Goal: Transaction & Acquisition: Purchase product/service

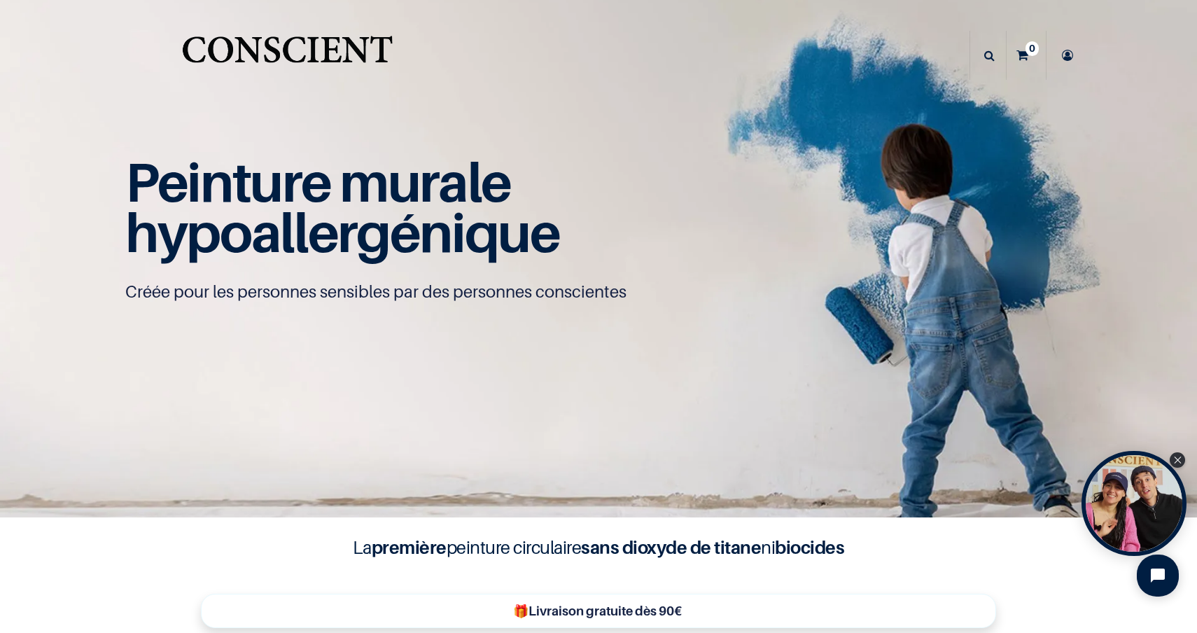
scroll to position [1, 0]
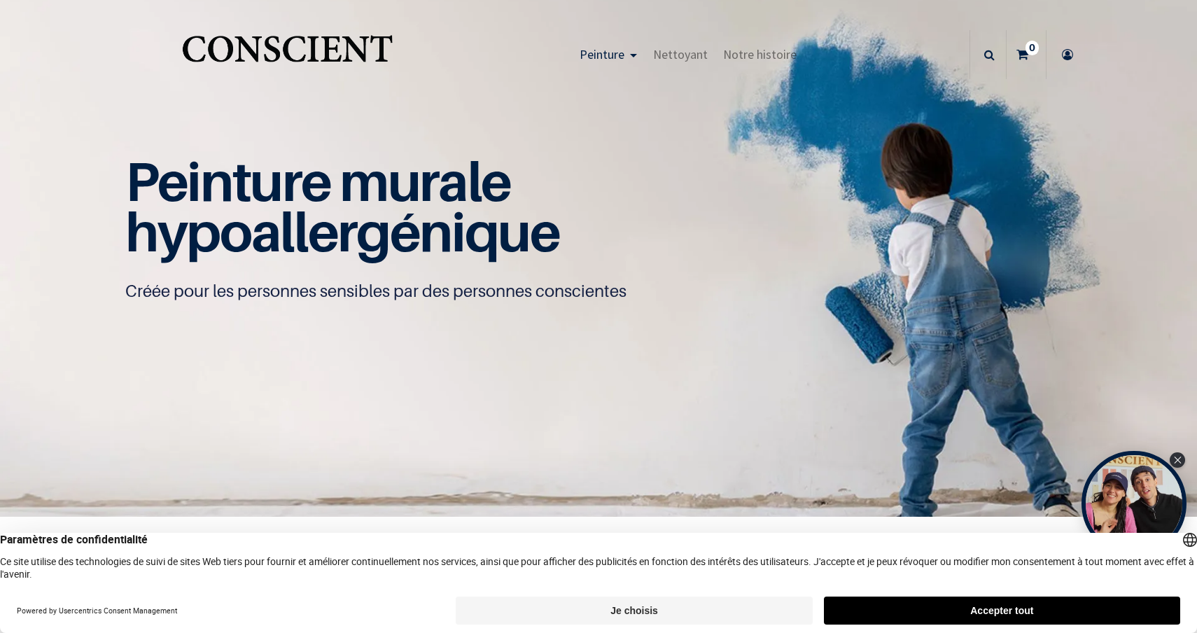
click at [750, 610] on button "Je choisis" at bounding box center [634, 610] width 356 height 28
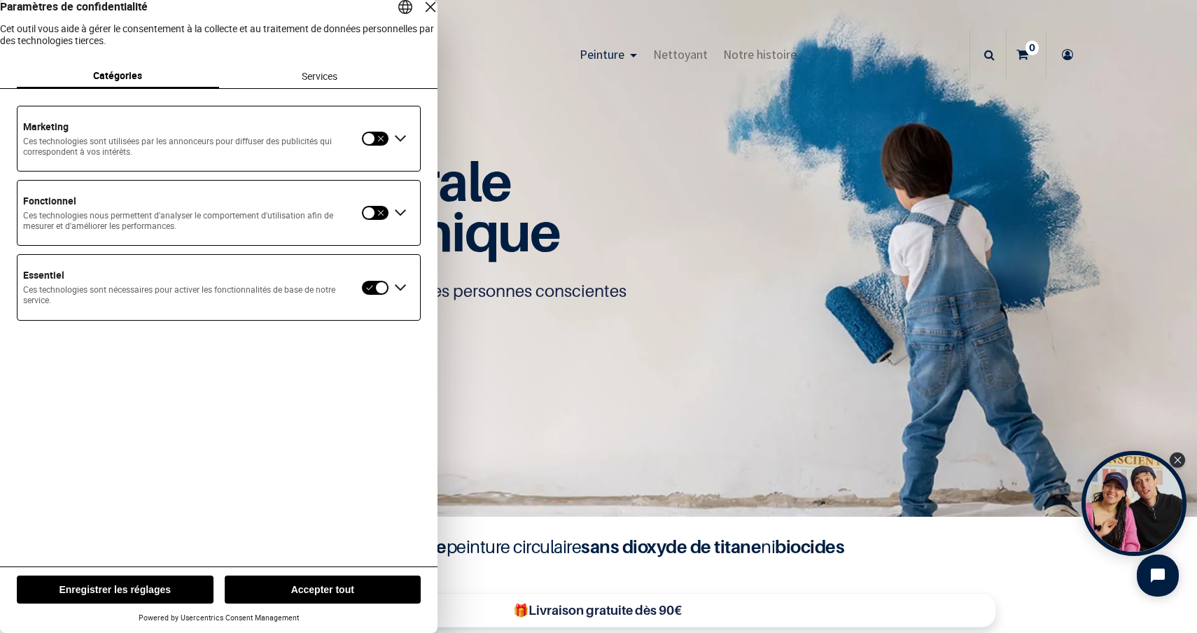
click at [421, 17] on div "Fermer la couche" at bounding box center [431, 7] width 20 height 20
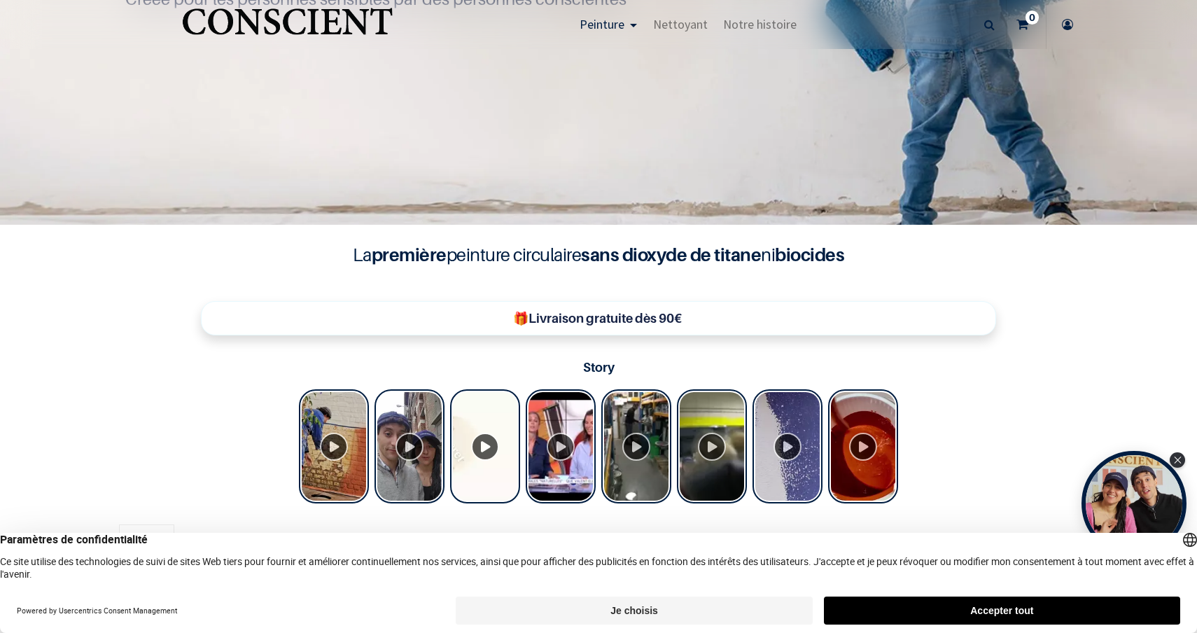
scroll to position [311, 0]
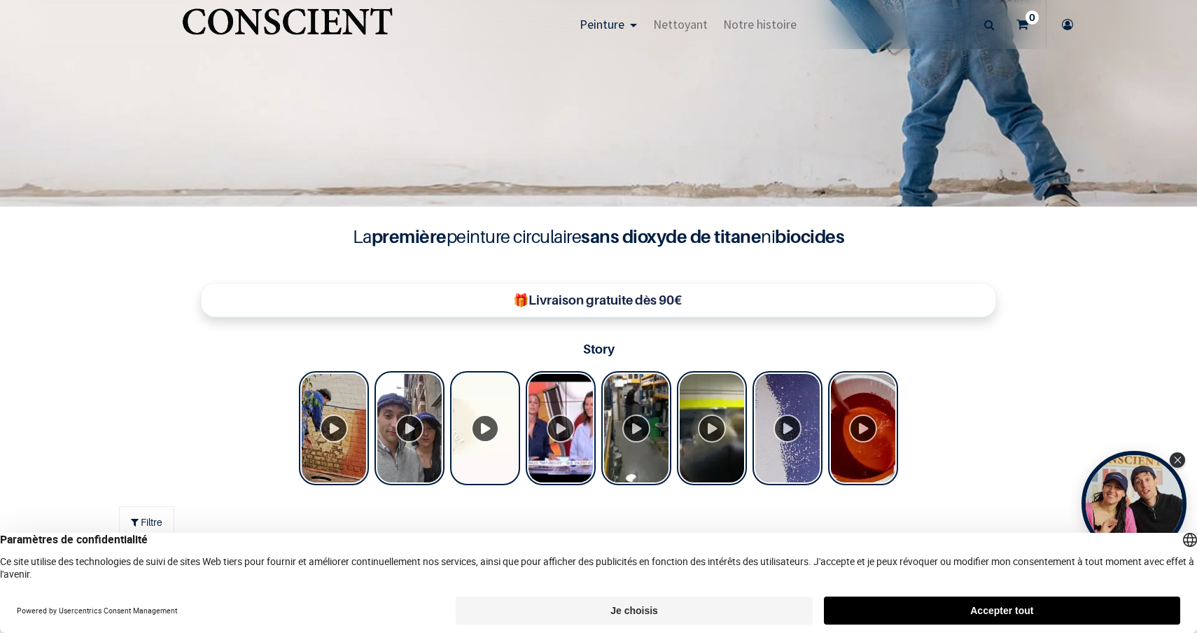
click at [918, 612] on button "Accepter tout" at bounding box center [1002, 610] width 356 height 28
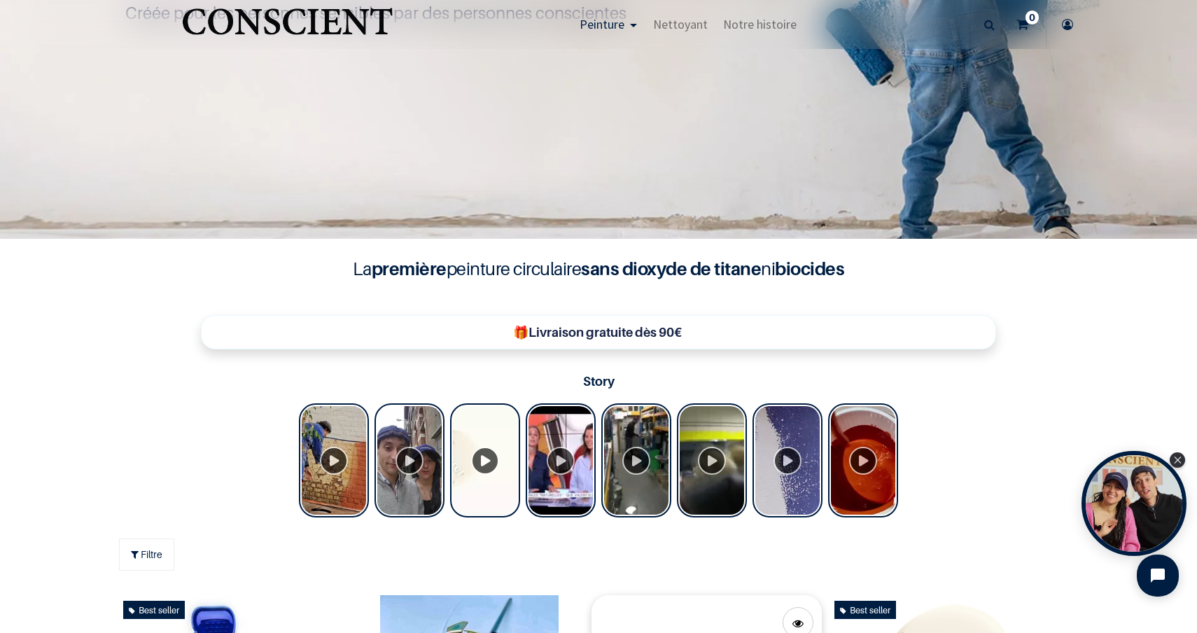
scroll to position [228, 0]
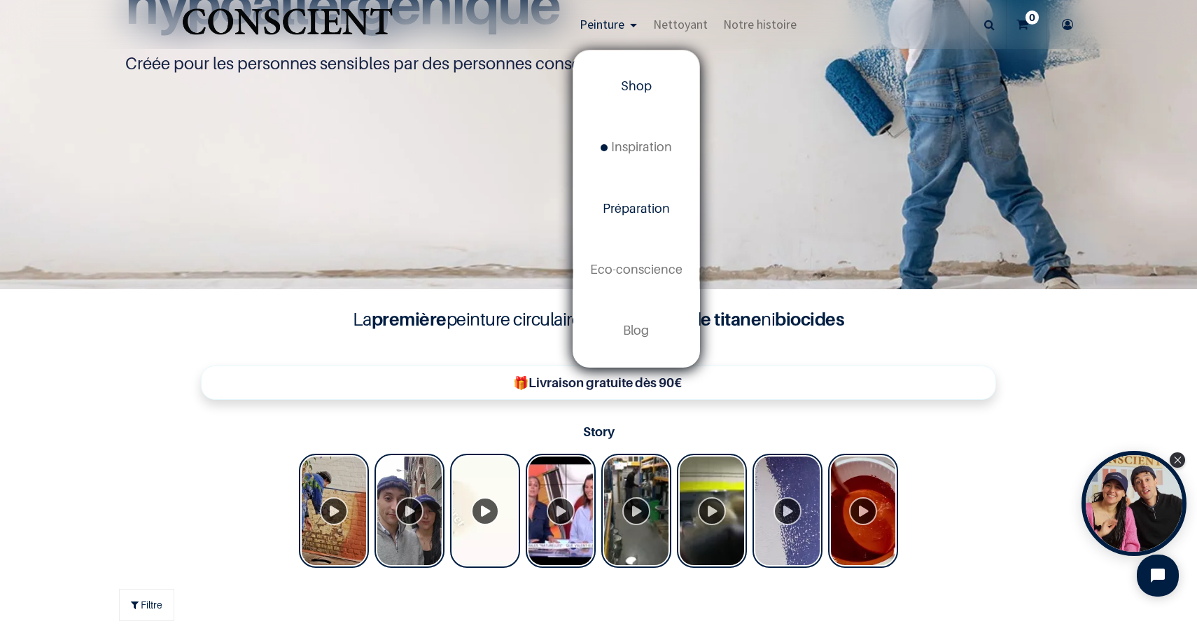
click at [637, 209] on span "Préparation" at bounding box center [636, 208] width 67 height 15
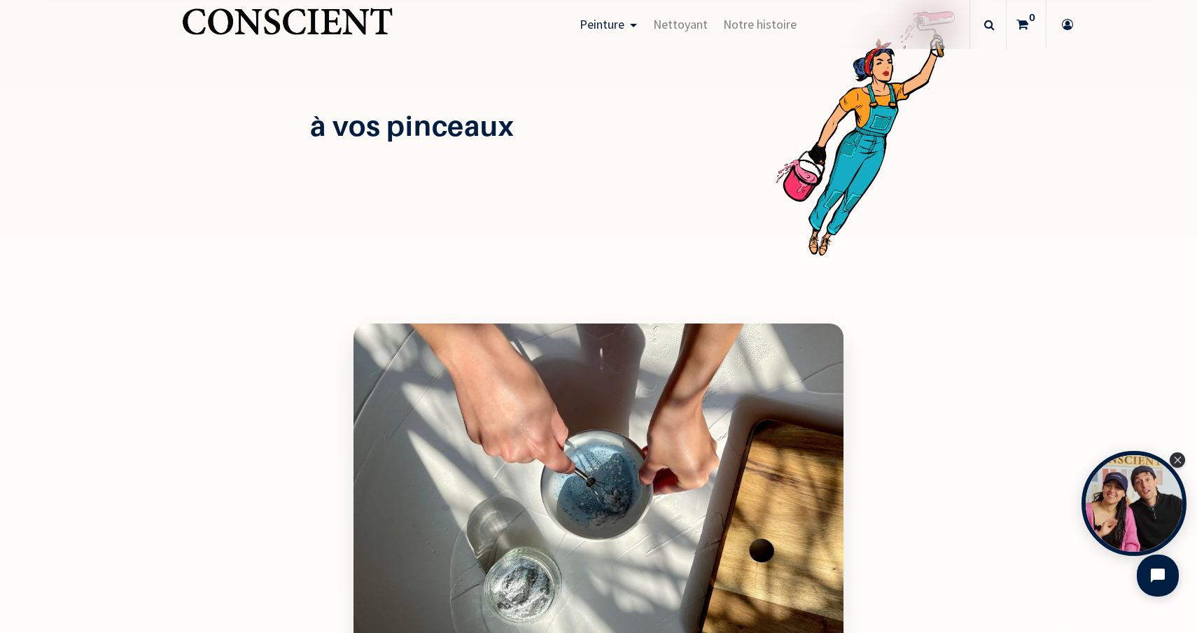
scroll to position [1556, 0]
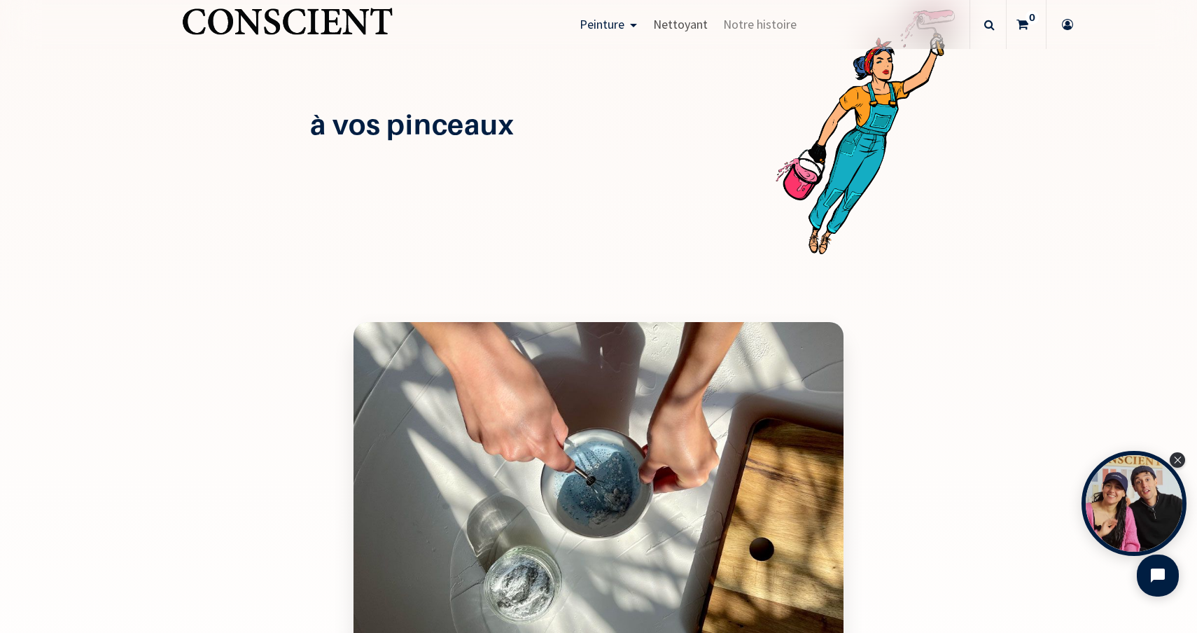
click at [671, 33] on link "Nettoyant" at bounding box center [680, 24] width 70 height 49
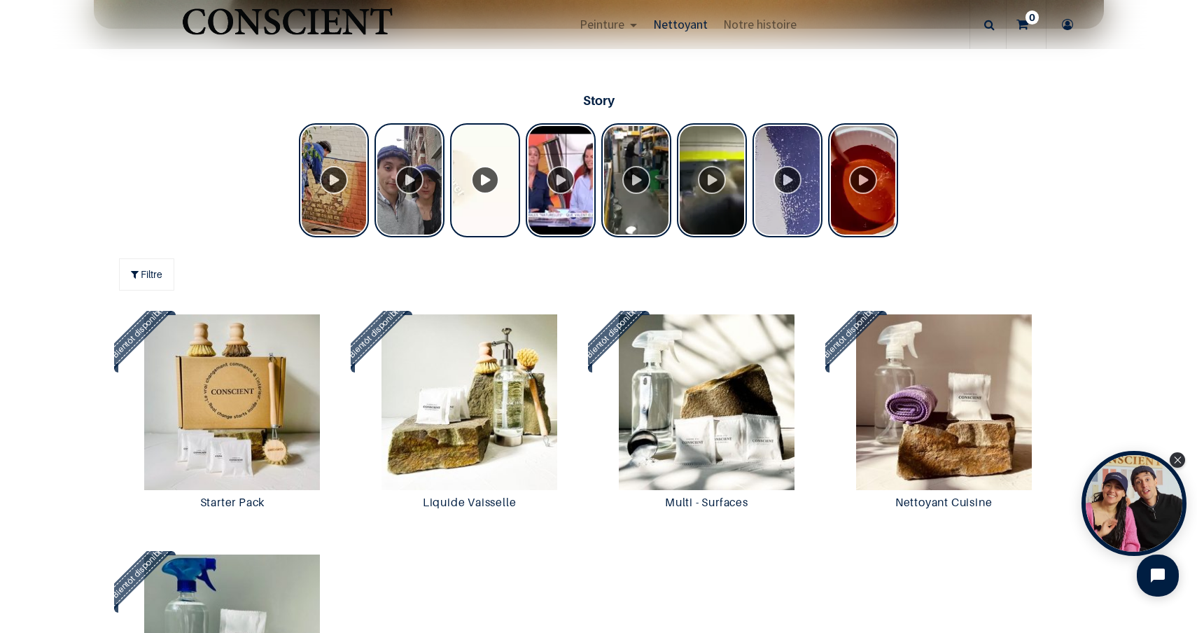
scroll to position [879, 0]
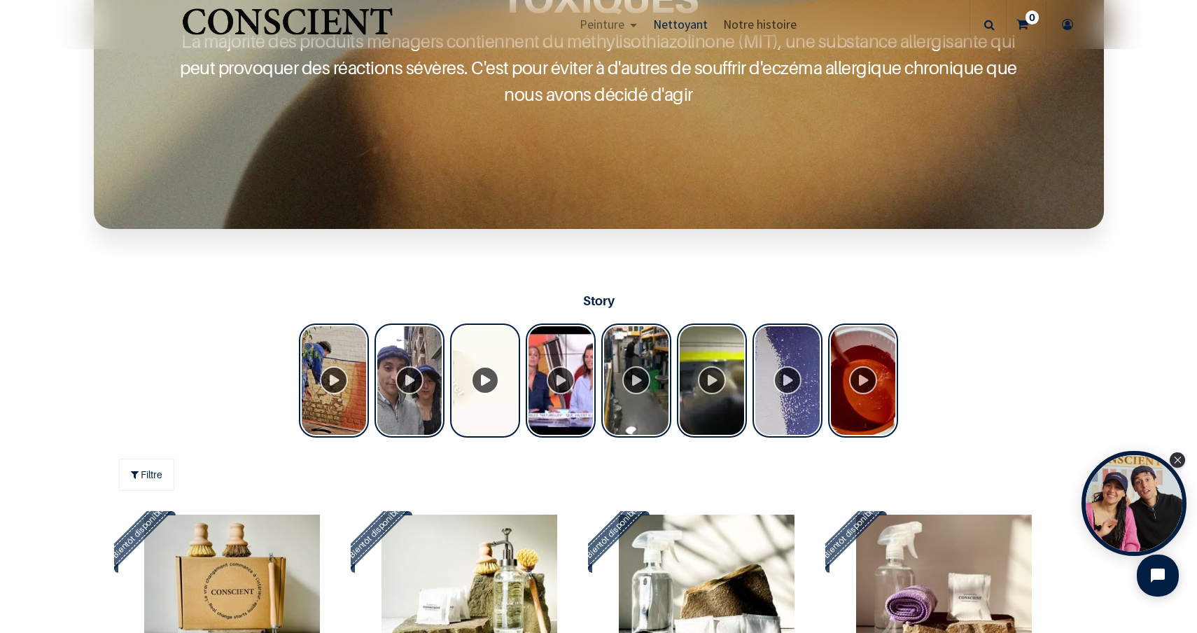
click at [773, 24] on span "Notre histoire" at bounding box center [759, 24] width 73 height 16
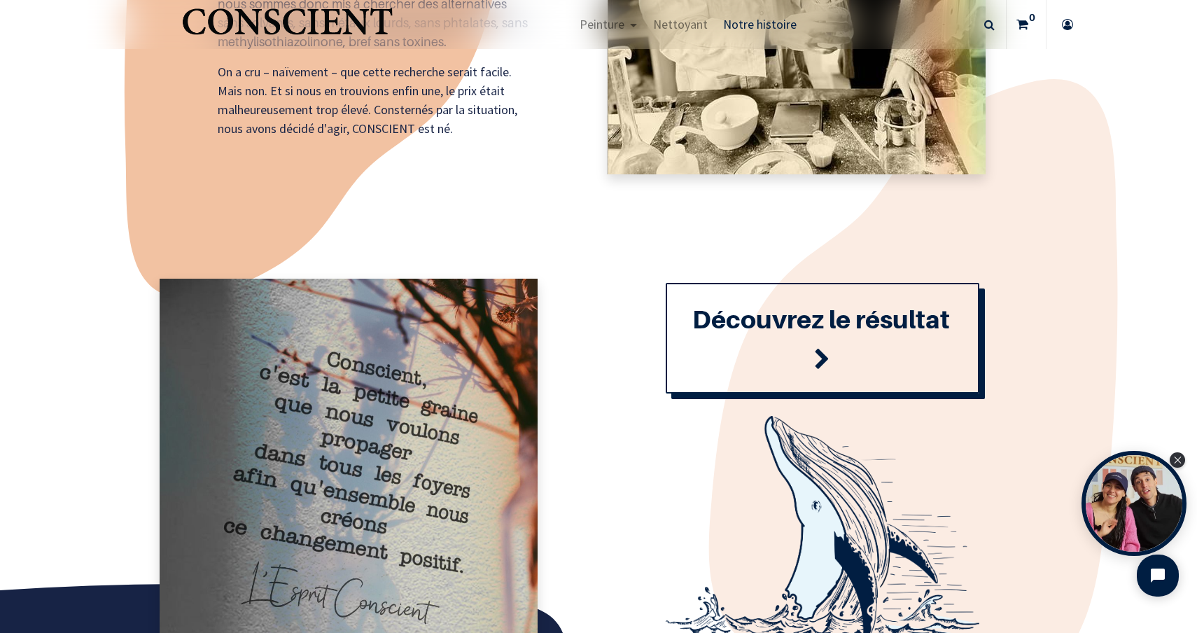
scroll to position [1490, 0]
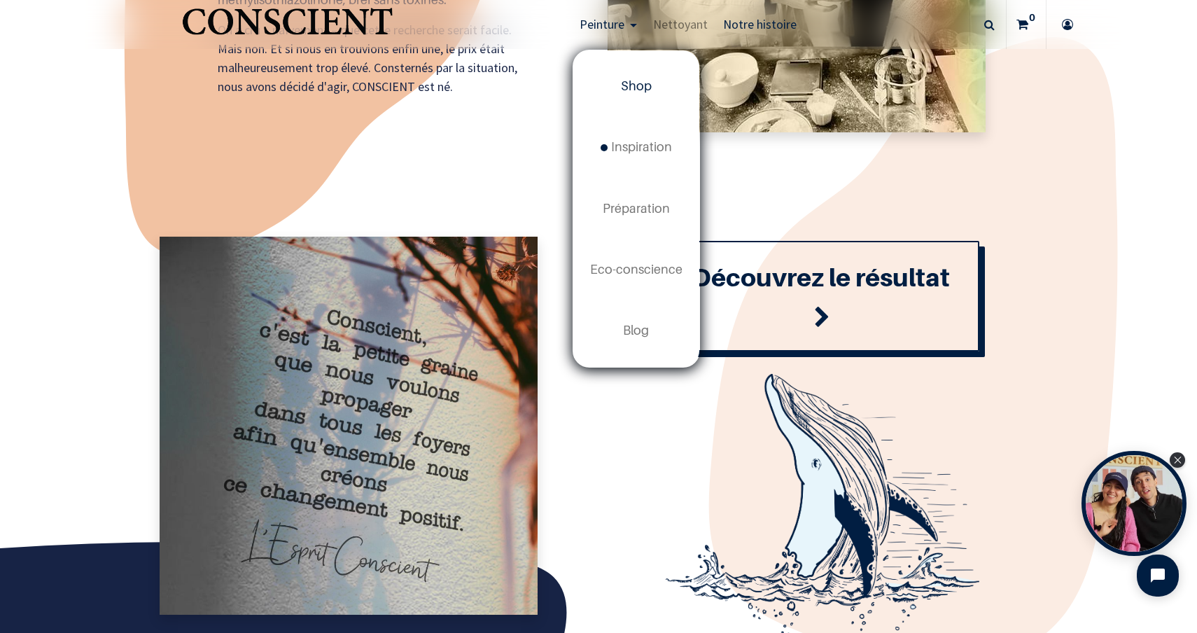
click at [616, 83] on link "Shop" at bounding box center [636, 86] width 126 height 61
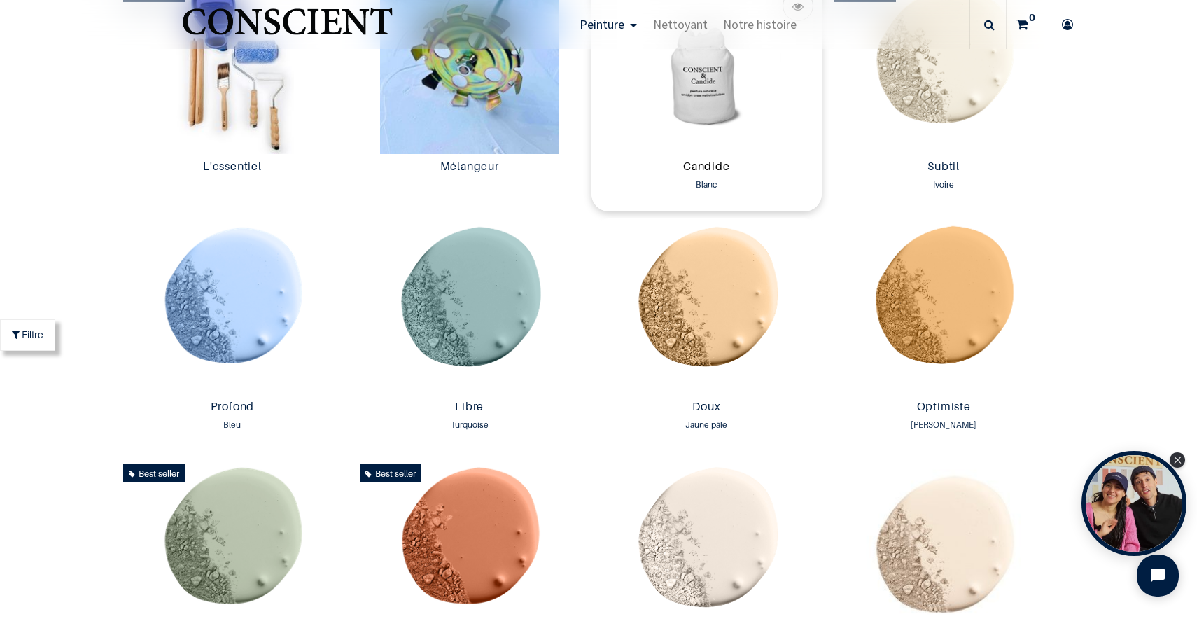
scroll to position [855, 0]
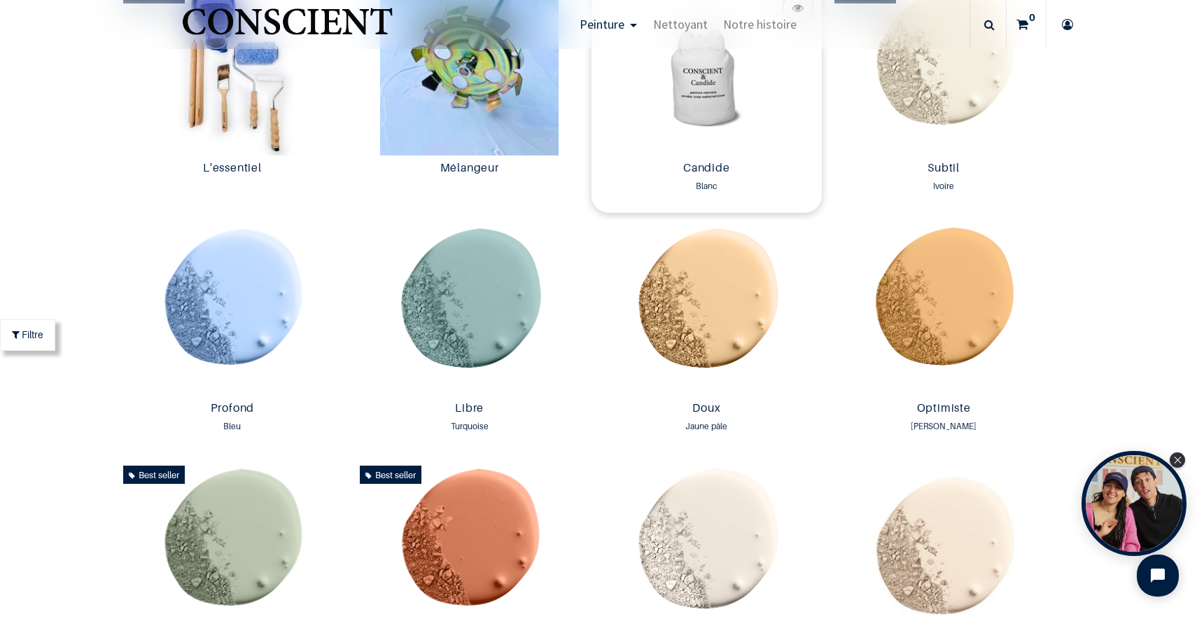
click at [719, 97] on img at bounding box center [706, 68] width 230 height 176
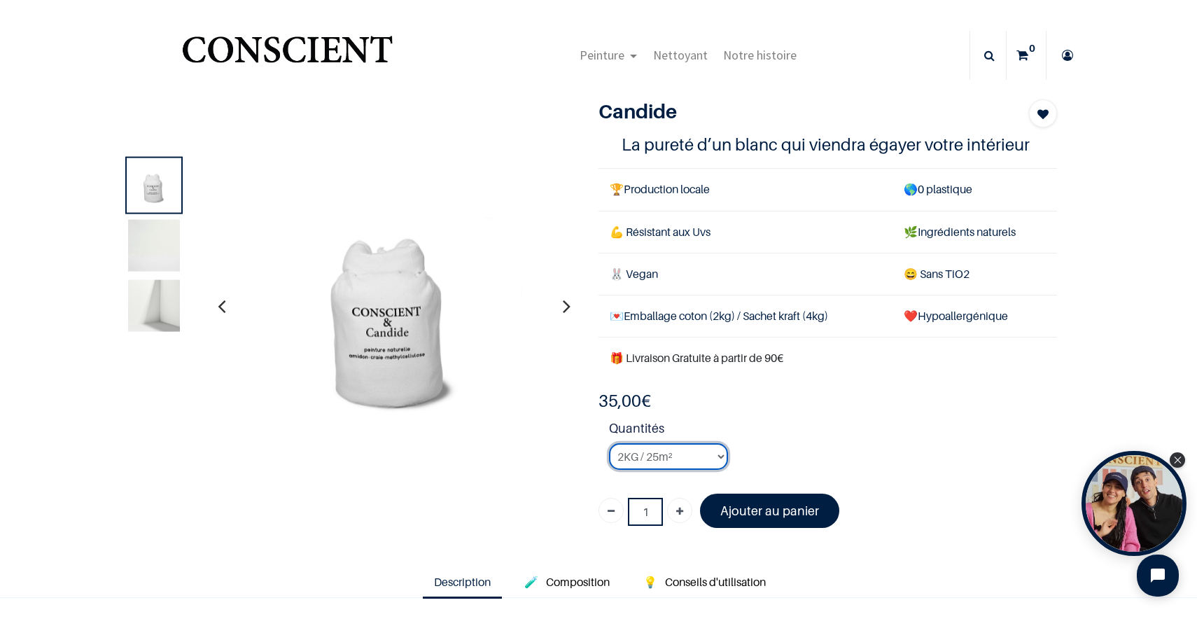
click at [714, 456] on select "2KG / 25m² 4KG / 50m² 8KG / 100m² Testeur" at bounding box center [668, 456] width 119 height 27
select select "3"
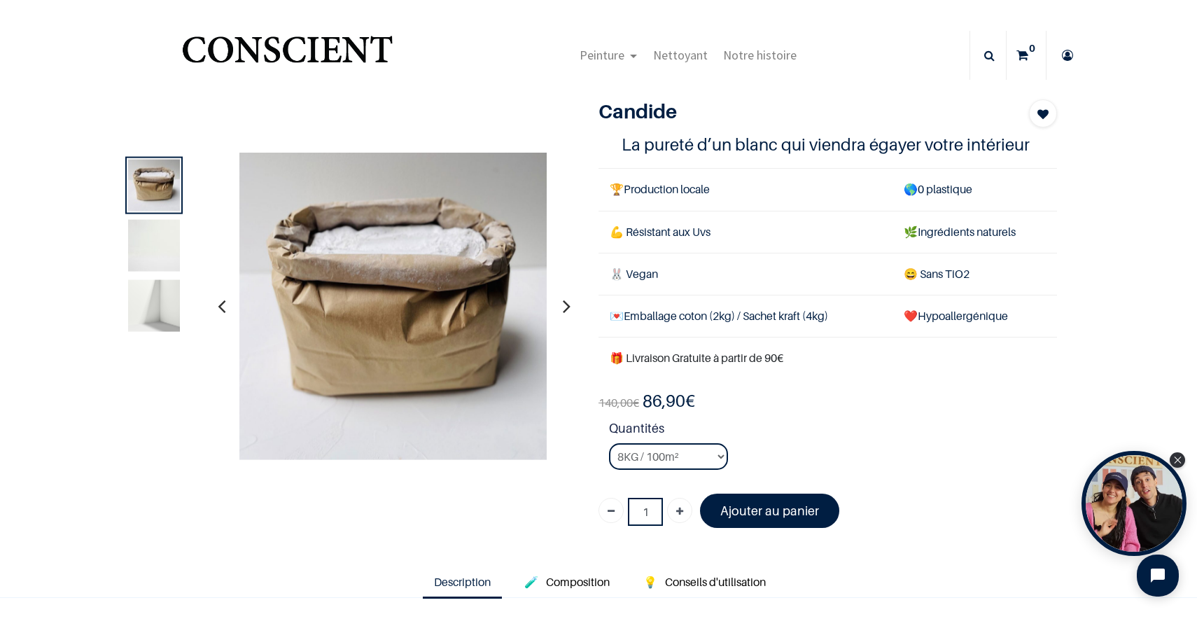
click at [157, 234] on img at bounding box center [154, 245] width 52 height 52
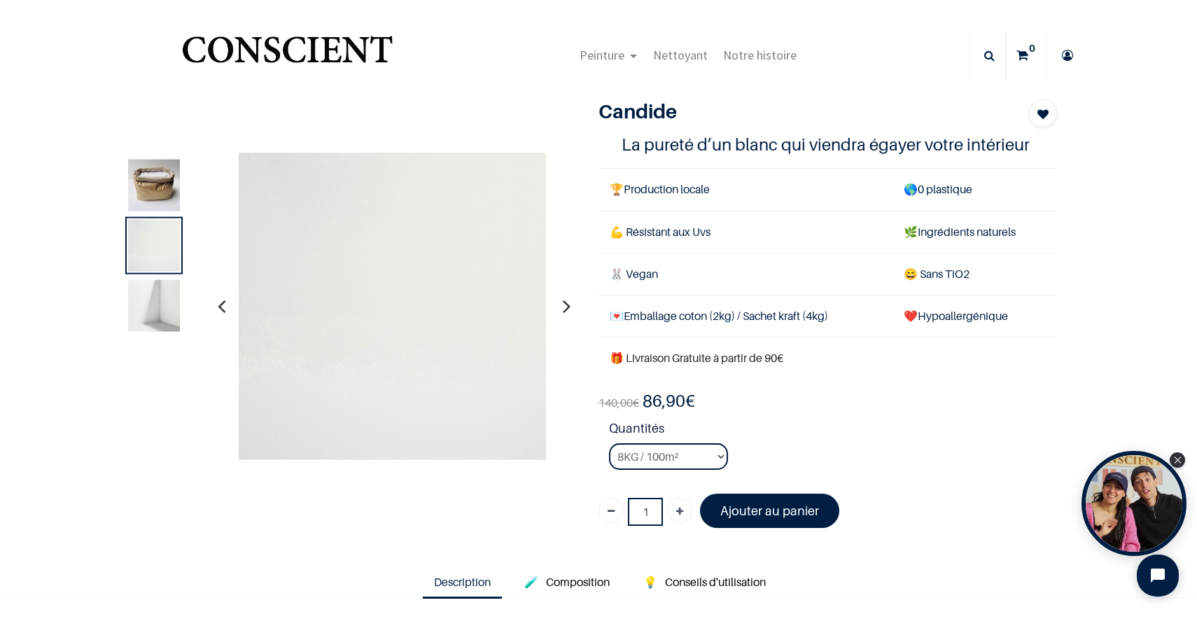
click at [151, 289] on img at bounding box center [154, 305] width 52 height 52
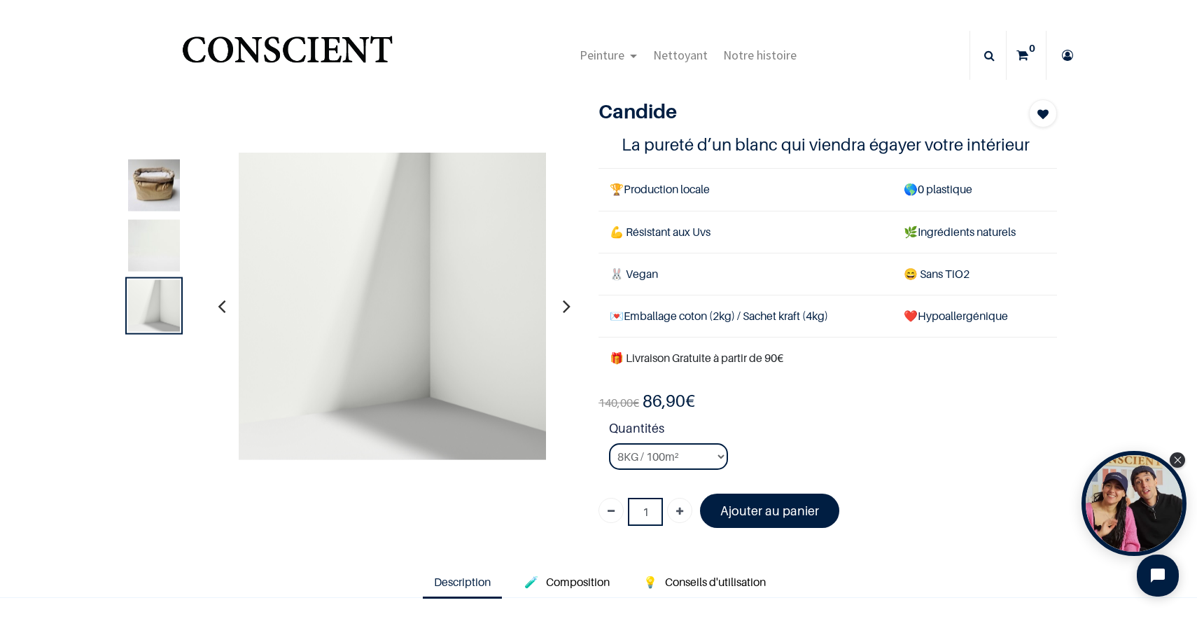
click at [154, 185] on img at bounding box center [154, 185] width 52 height 52
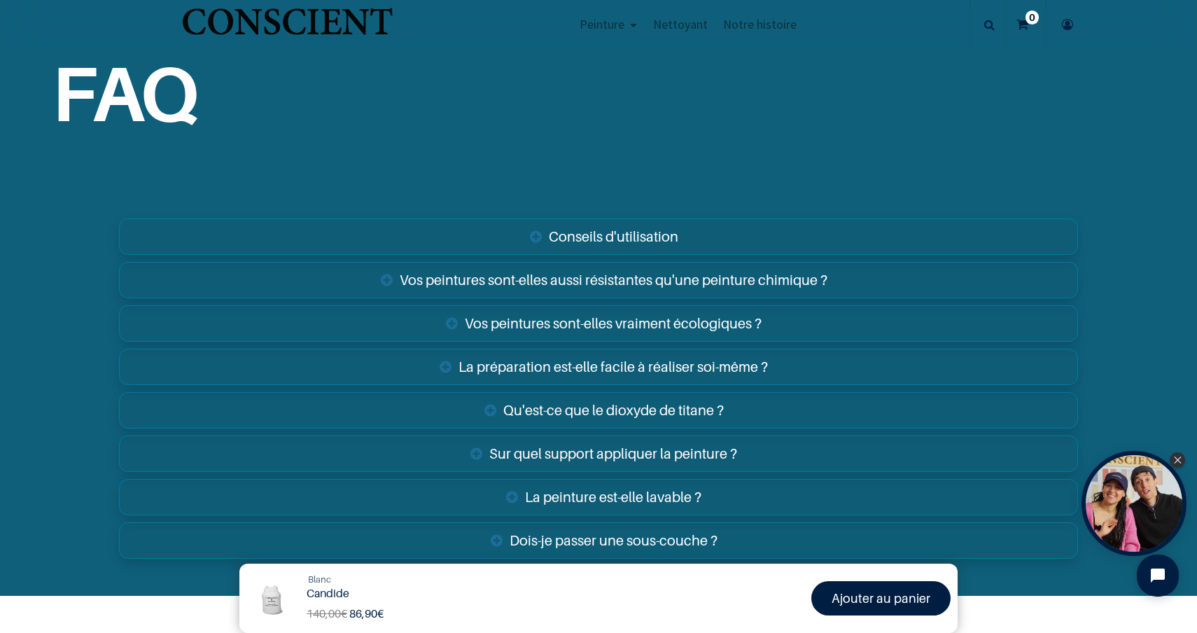
scroll to position [2210, 0]
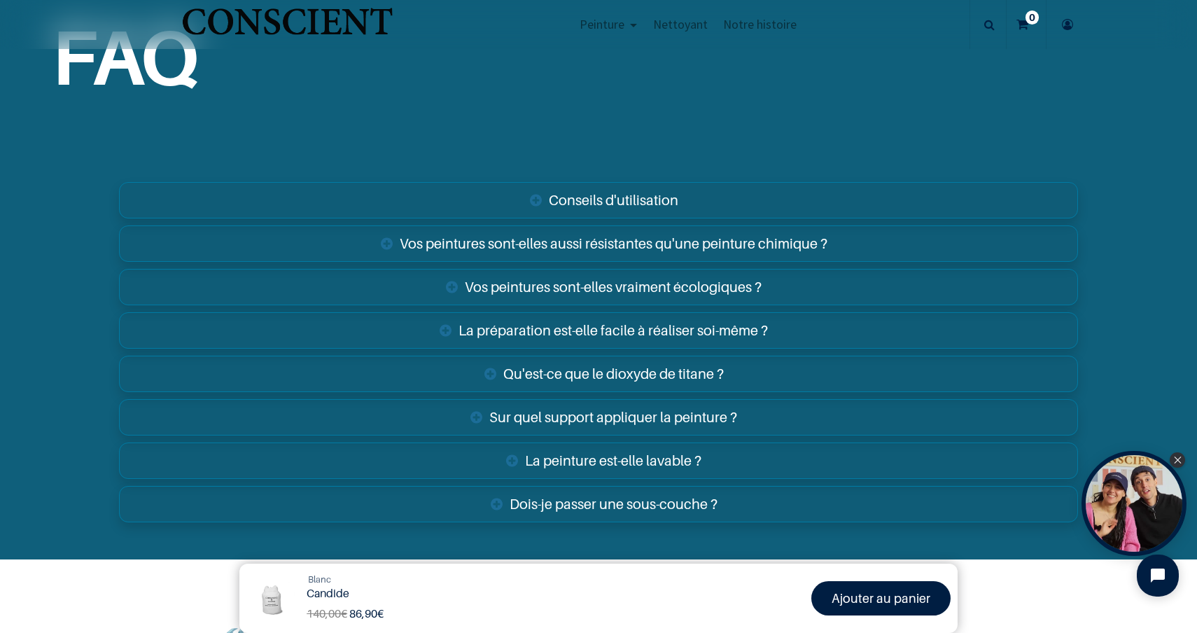
click at [559, 237] on link "Vos peintures sont-elles aussi résistantes qu'une peinture chimique ?" at bounding box center [598, 243] width 959 height 36
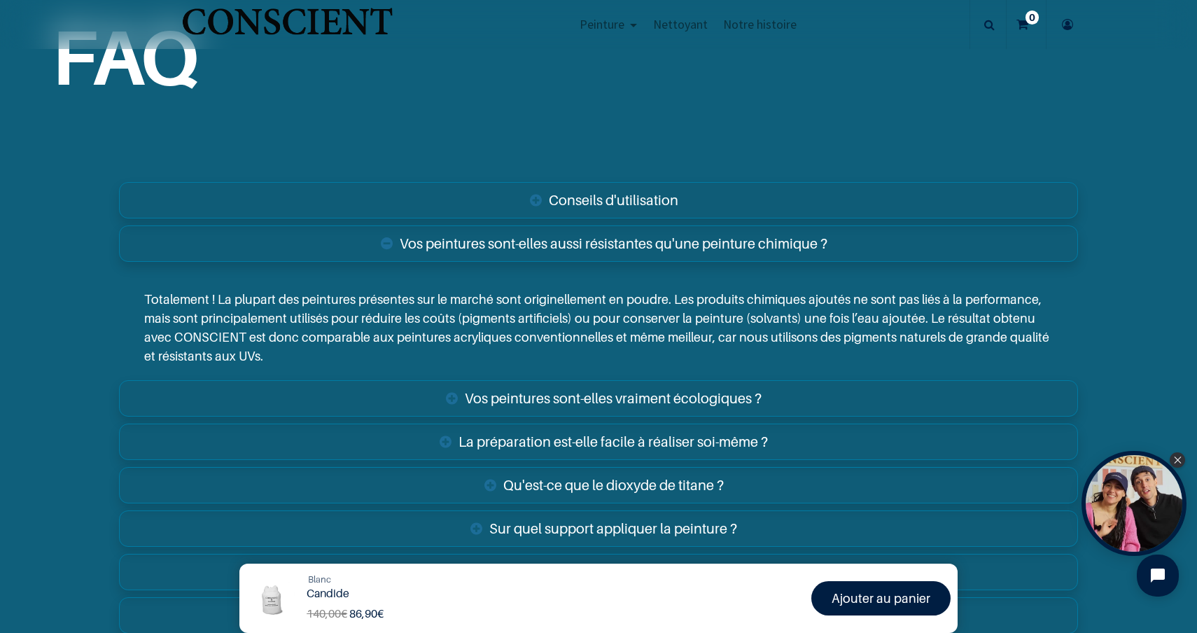
click at [564, 246] on link "Vos peintures sont-elles aussi résistantes qu'une peinture chimique ?" at bounding box center [598, 243] width 959 height 36
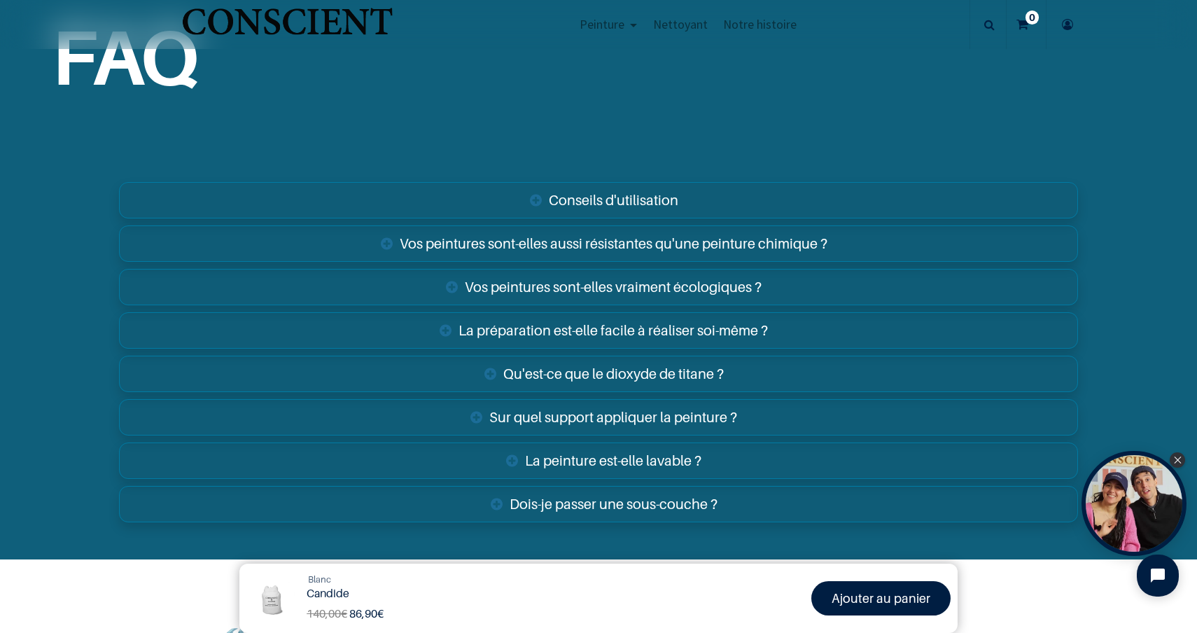
click at [585, 199] on link "Conseils d'utilisation" at bounding box center [598, 200] width 959 height 36
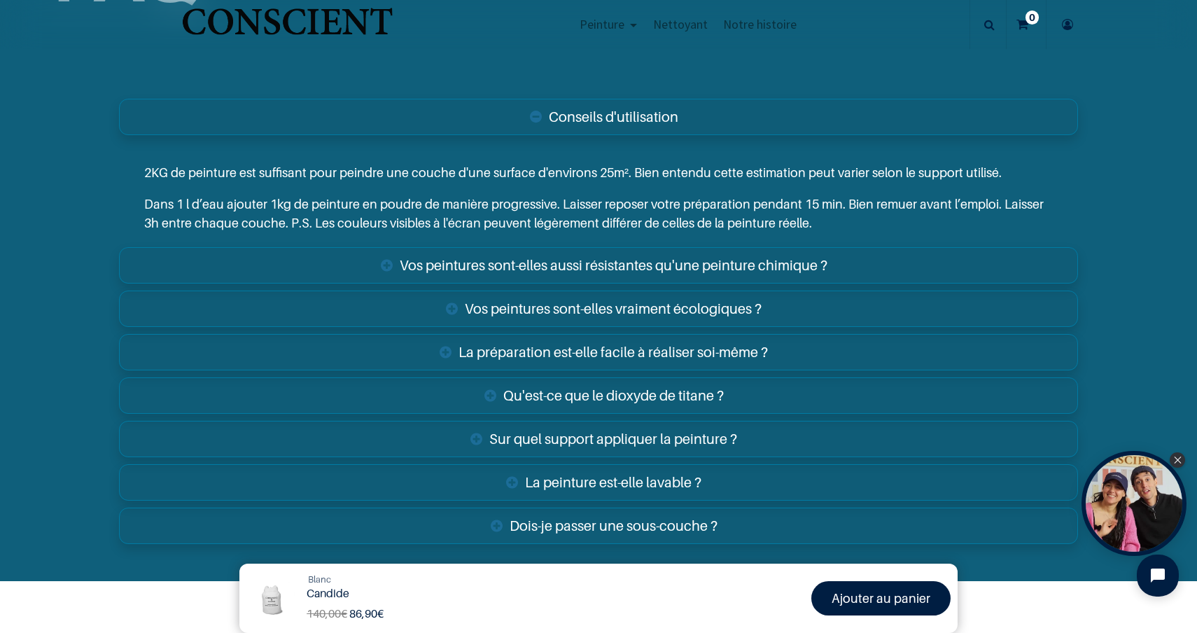
scroll to position [2295, 0]
click at [654, 438] on link "Sur quel support appliquer la peinture ?" at bounding box center [598, 437] width 959 height 36
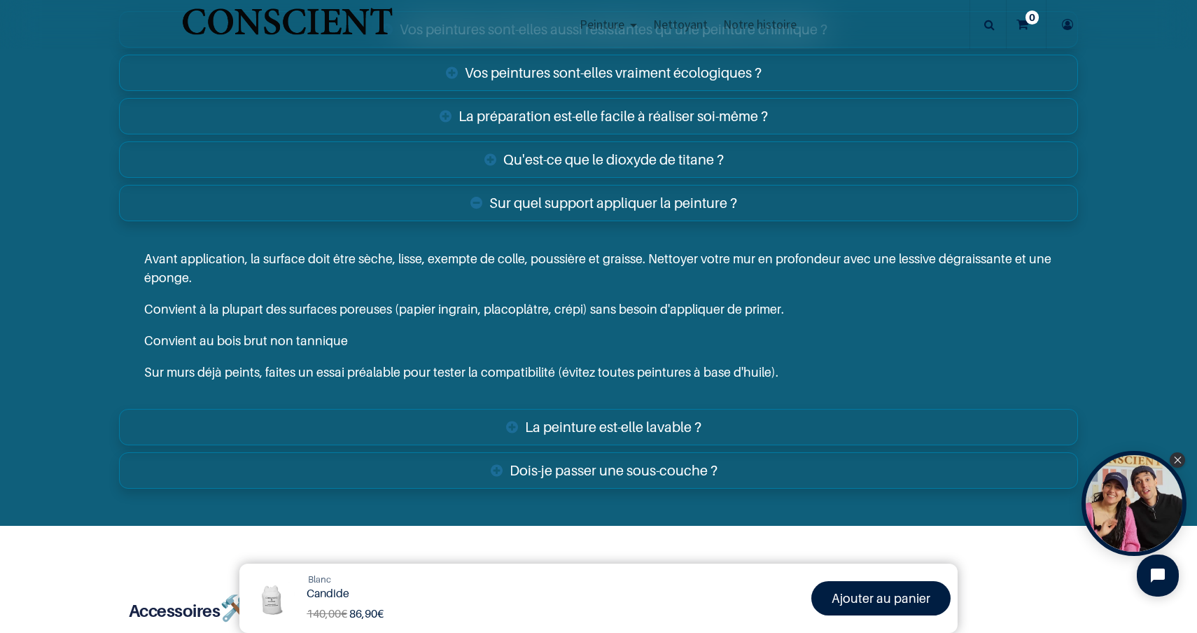
scroll to position [2537, 0]
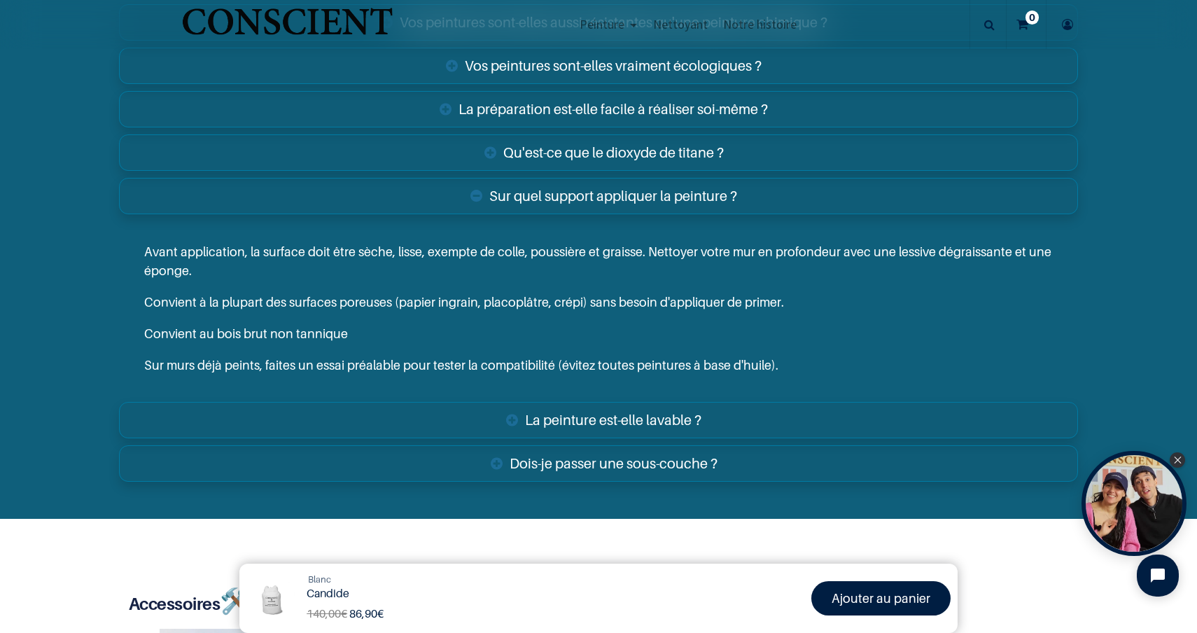
click at [592, 216] on div "Sur quel support appliquer la peinture ? Avant application, la surface doit êtr…" at bounding box center [598, 286] width 959 height 224
click at [591, 204] on link "Sur quel support appliquer la peinture ?" at bounding box center [598, 196] width 959 height 36
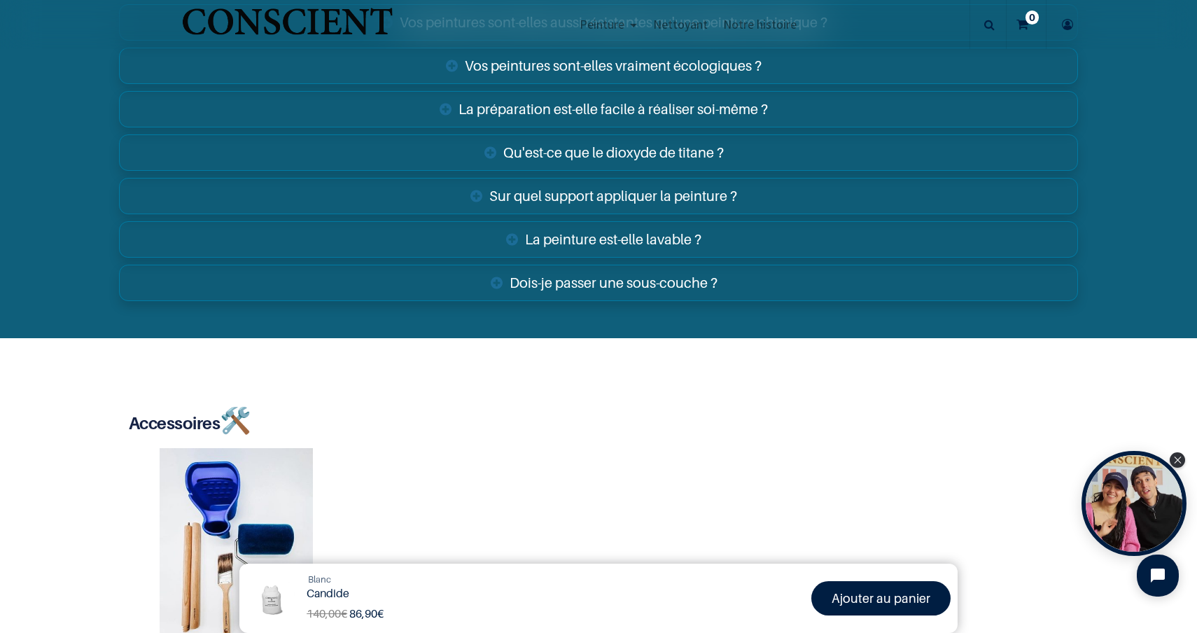
click at [588, 150] on link "Qu'est-ce que le dioxyde de titane ?" at bounding box center [598, 152] width 959 height 36
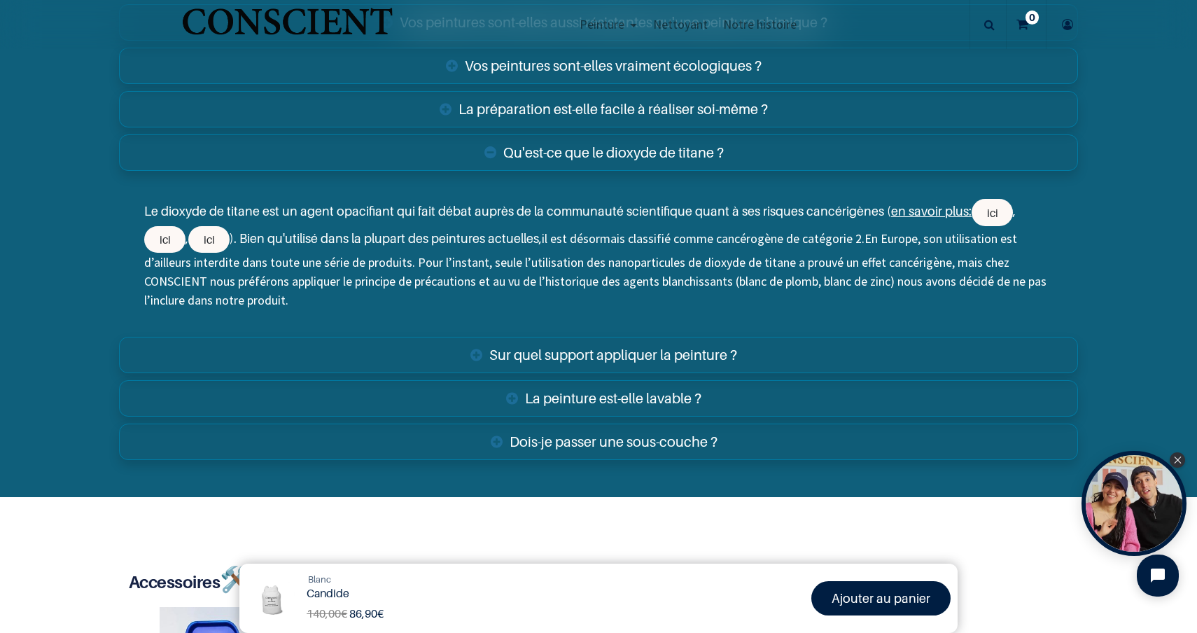
click at [588, 150] on link "Qu'est-ce que le dioxyde de titane ?" at bounding box center [598, 152] width 959 height 36
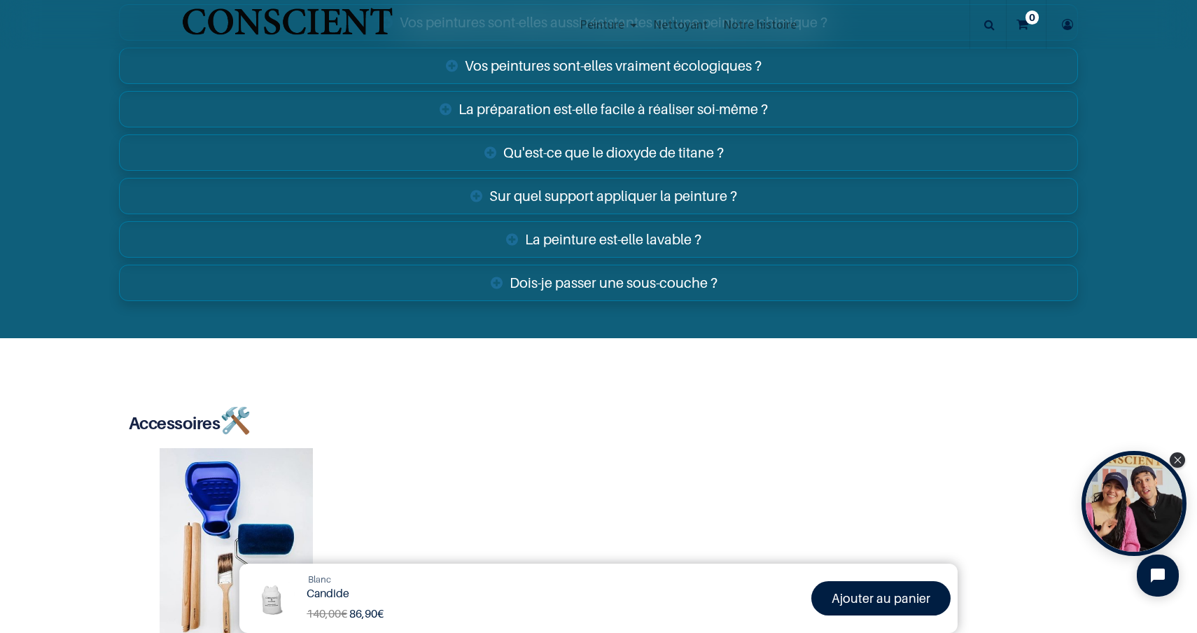
click at [586, 120] on link "La préparation est-elle facile à réaliser soi-même ?" at bounding box center [598, 109] width 959 height 36
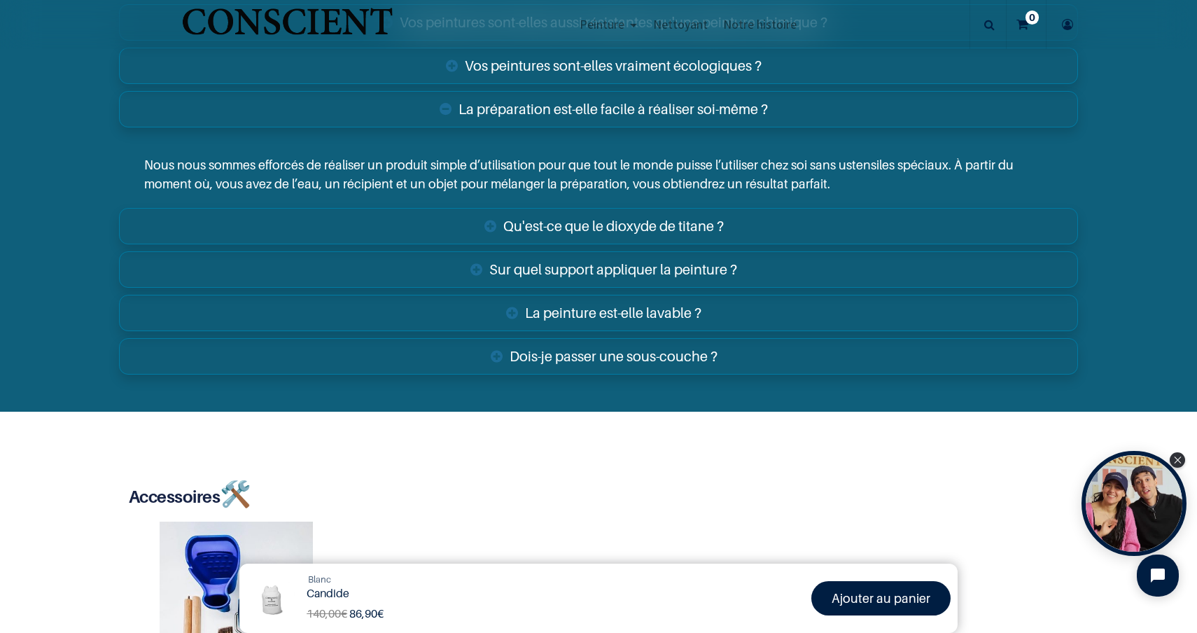
click at [586, 120] on link "La préparation est-elle facile à réaliser soi-même ?" at bounding box center [598, 109] width 959 height 36
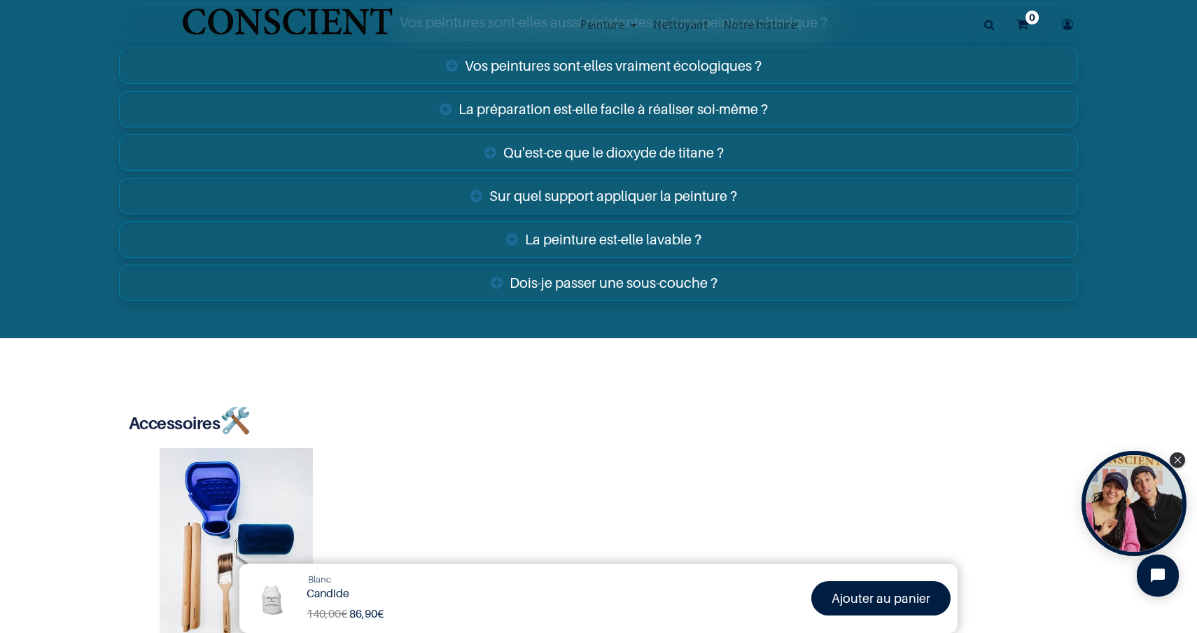
click at [596, 244] on link "La peinture est-elle lavable ?" at bounding box center [598, 239] width 959 height 36
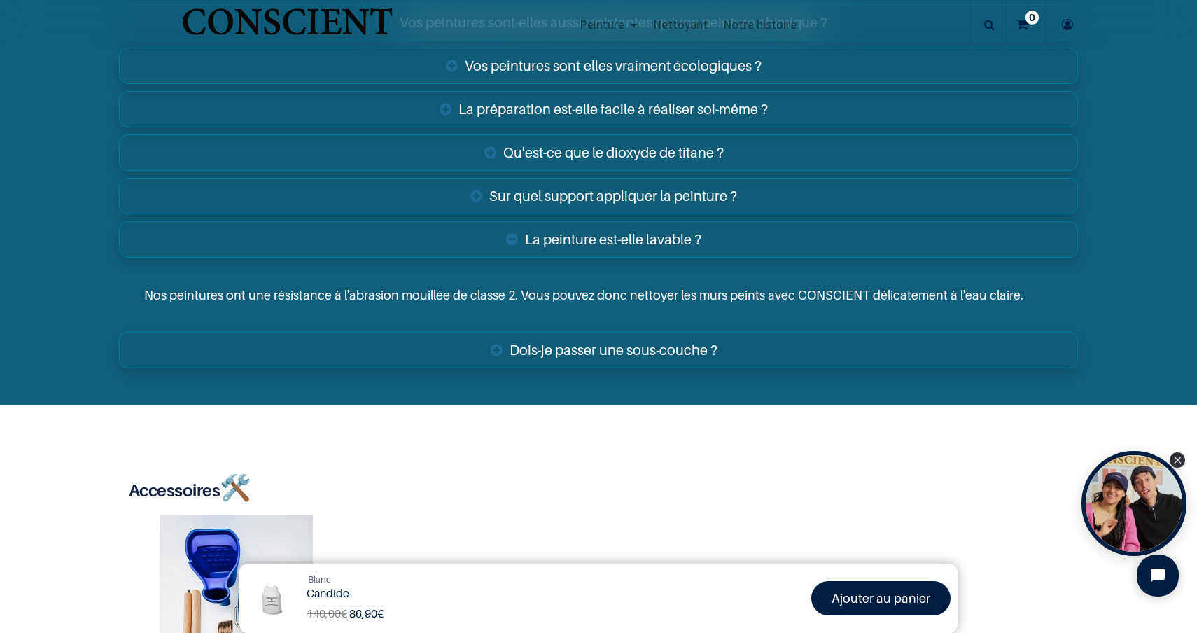
click at [596, 244] on link "La peinture est-elle lavable ?" at bounding box center [598, 239] width 959 height 36
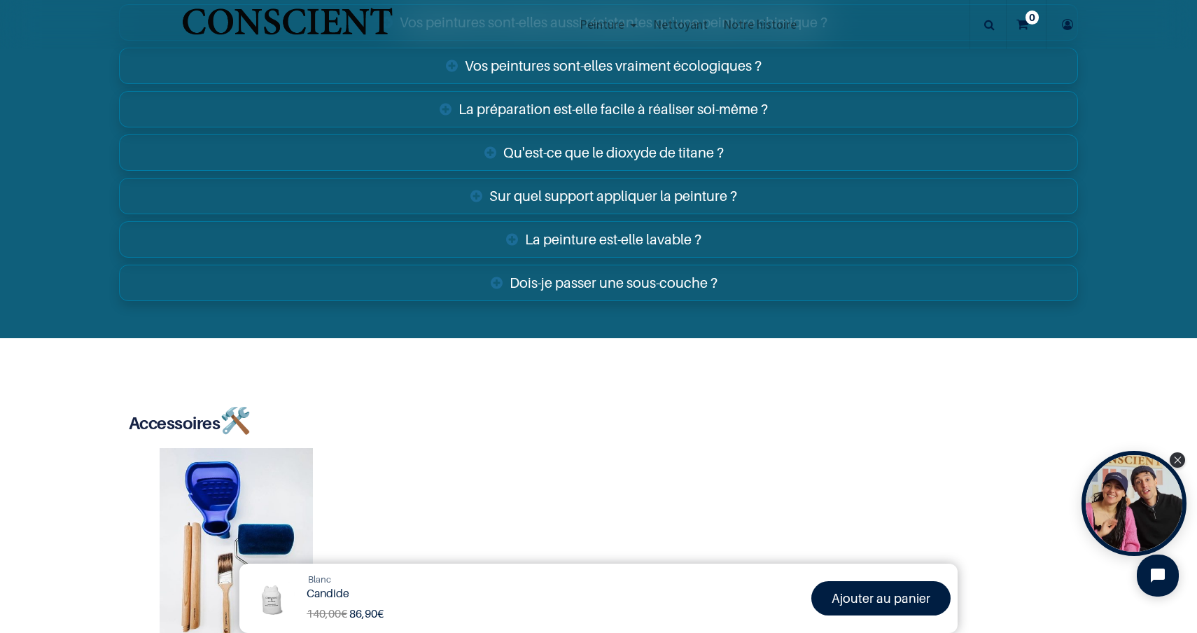
click at [591, 292] on link "Dois-je passer une sous-couche ?" at bounding box center [598, 283] width 959 height 36
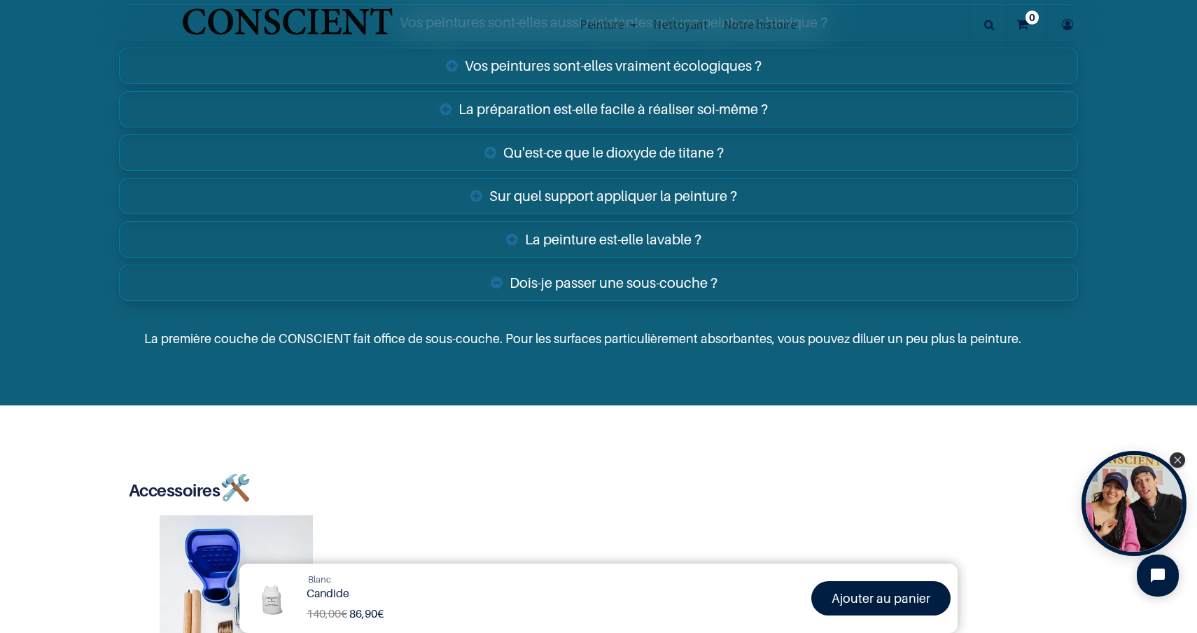
click at [591, 292] on link "Dois-je passer une sous-couche ?" at bounding box center [598, 283] width 959 height 36
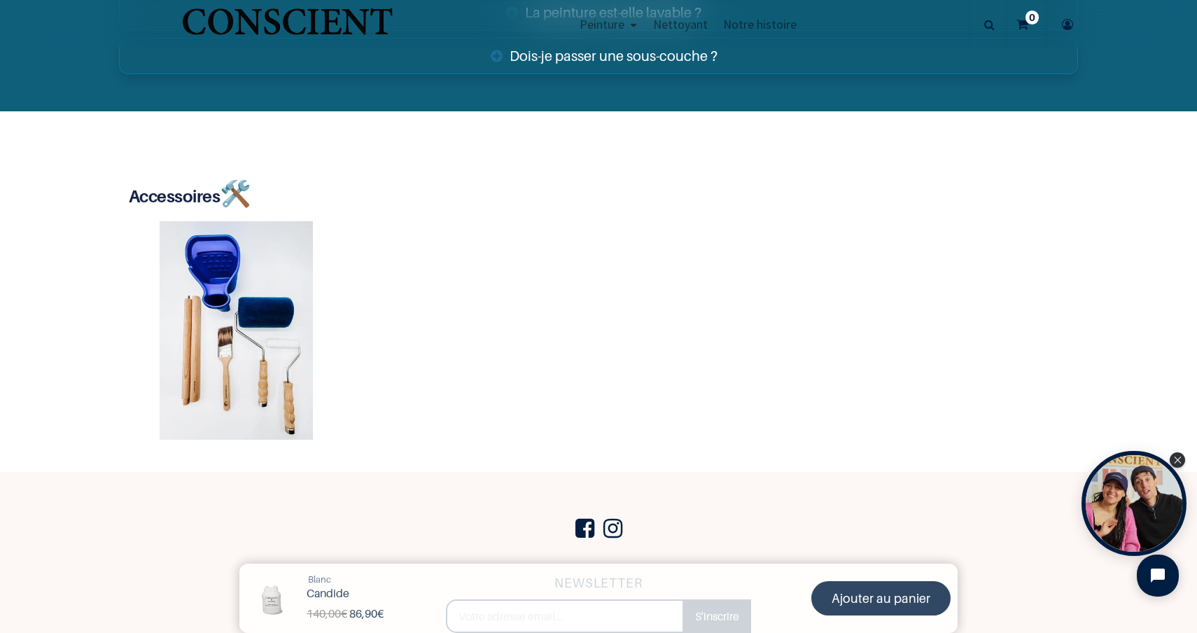
scroll to position [2920, 0]
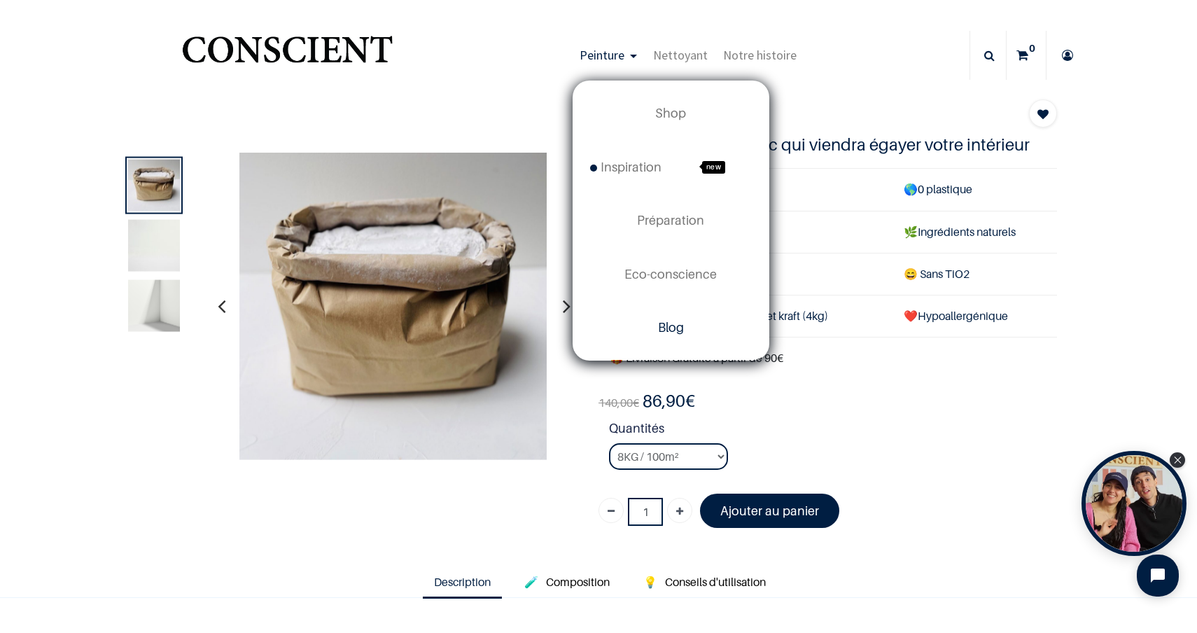
click at [670, 331] on span "Blog" at bounding box center [671, 327] width 26 height 15
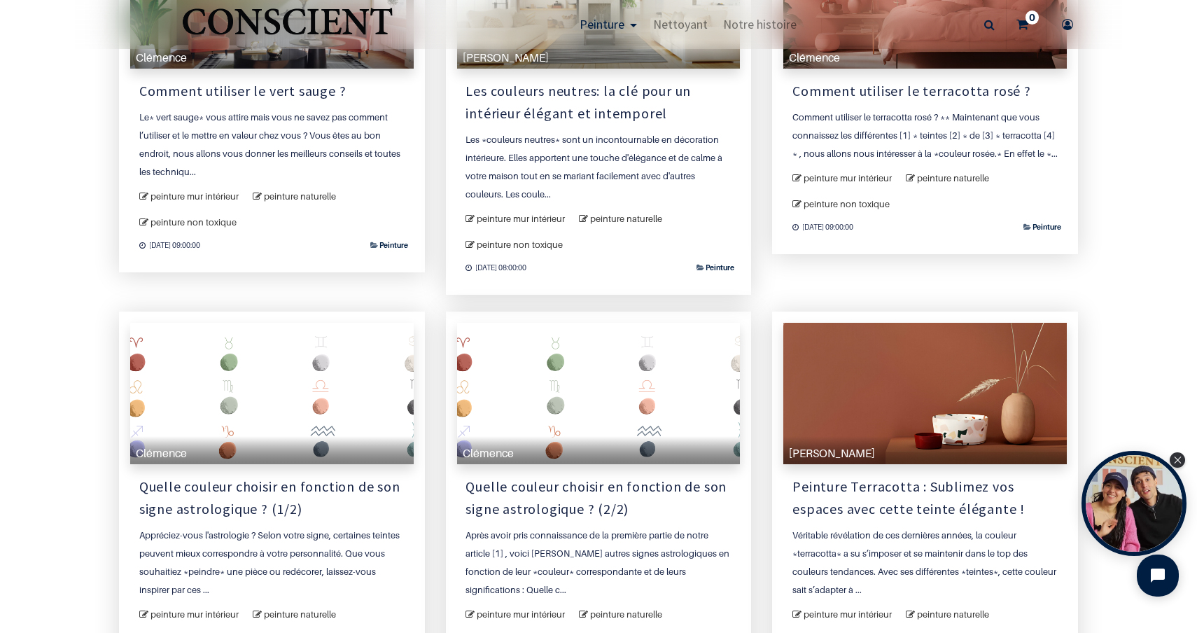
scroll to position [979, 0]
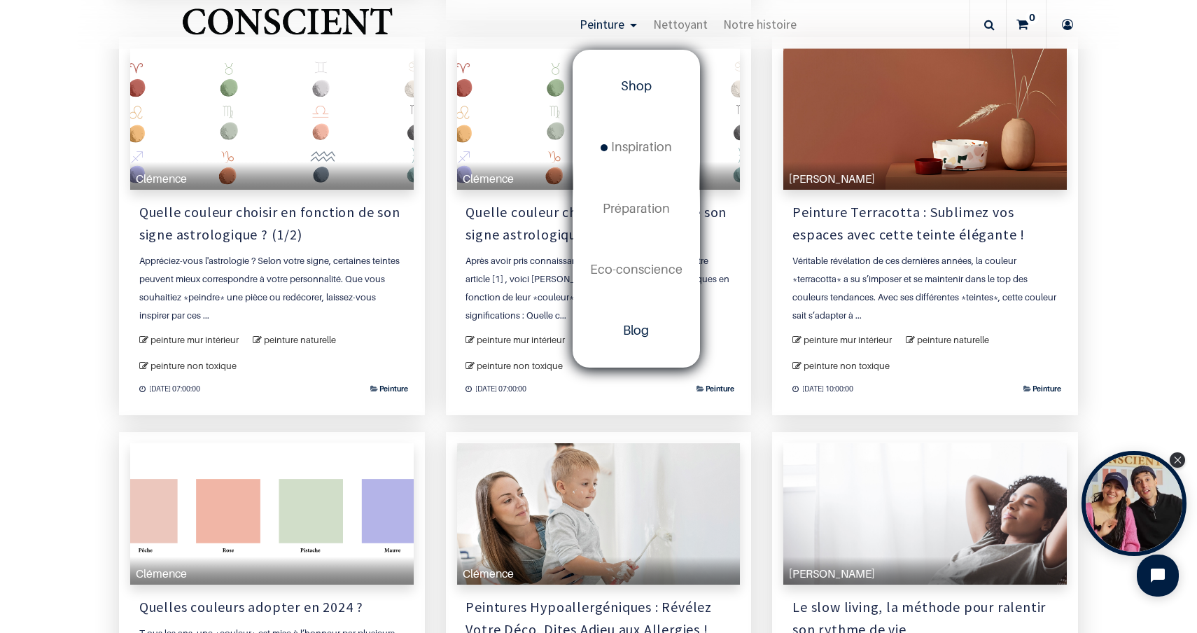
click at [629, 97] on link "Shop" at bounding box center [636, 86] width 126 height 61
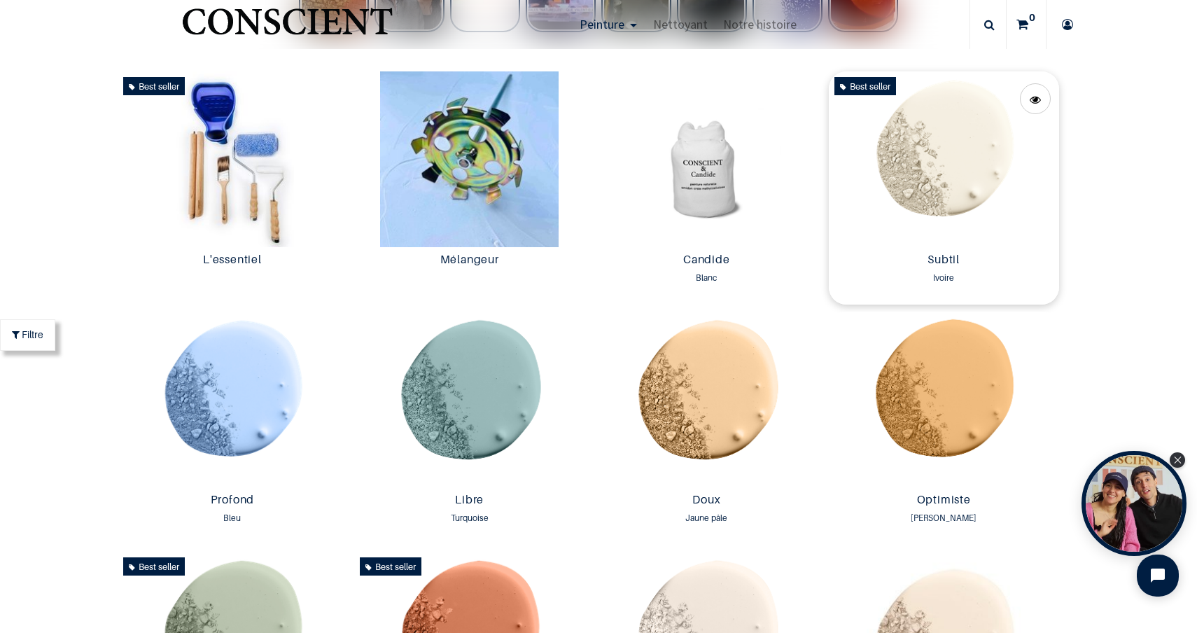
scroll to position [772, 0]
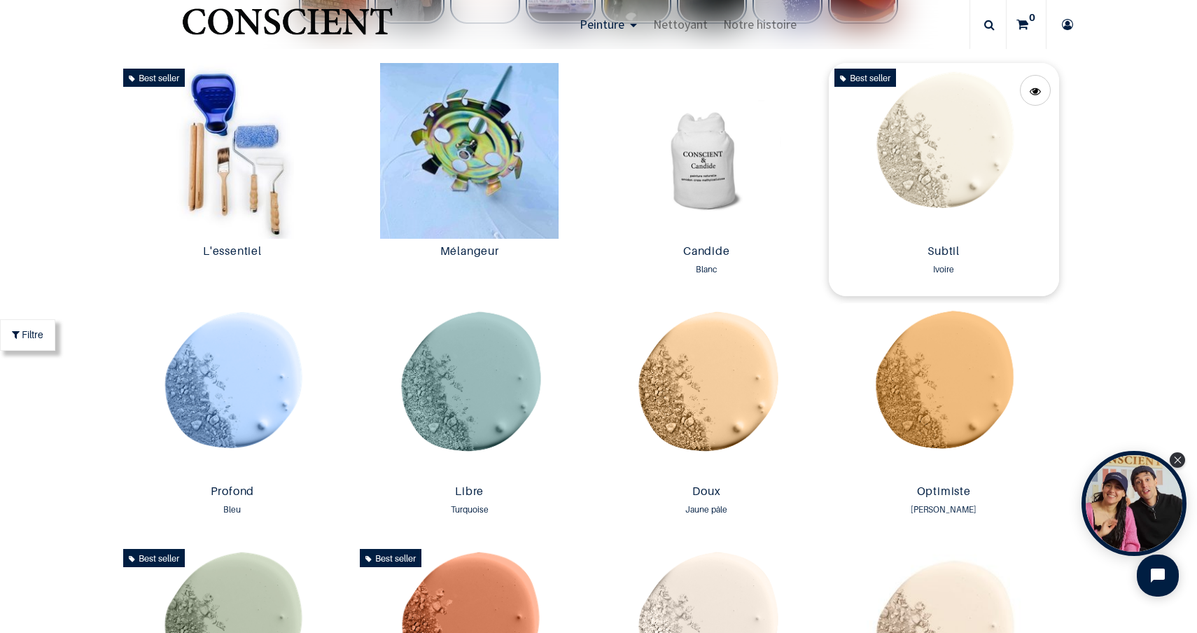
click at [935, 153] on img at bounding box center [944, 151] width 230 height 176
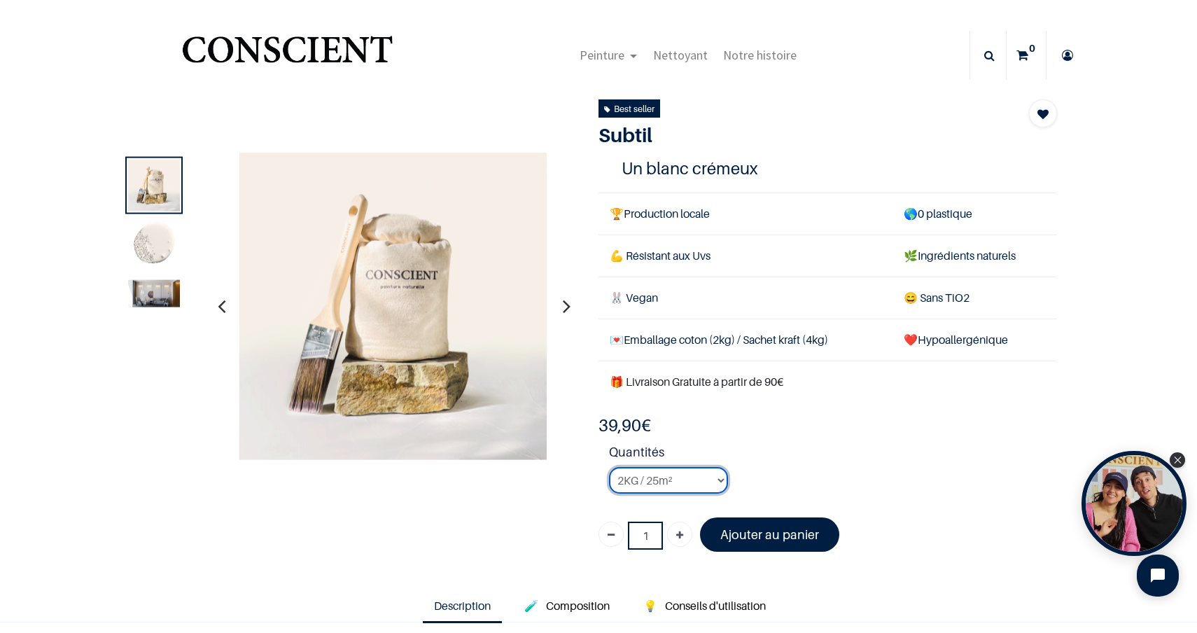
click at [696, 477] on select "2KG / 25m² 4KG / 50m² 8KG / 100m² Testeur" at bounding box center [668, 480] width 119 height 27
select select "127"
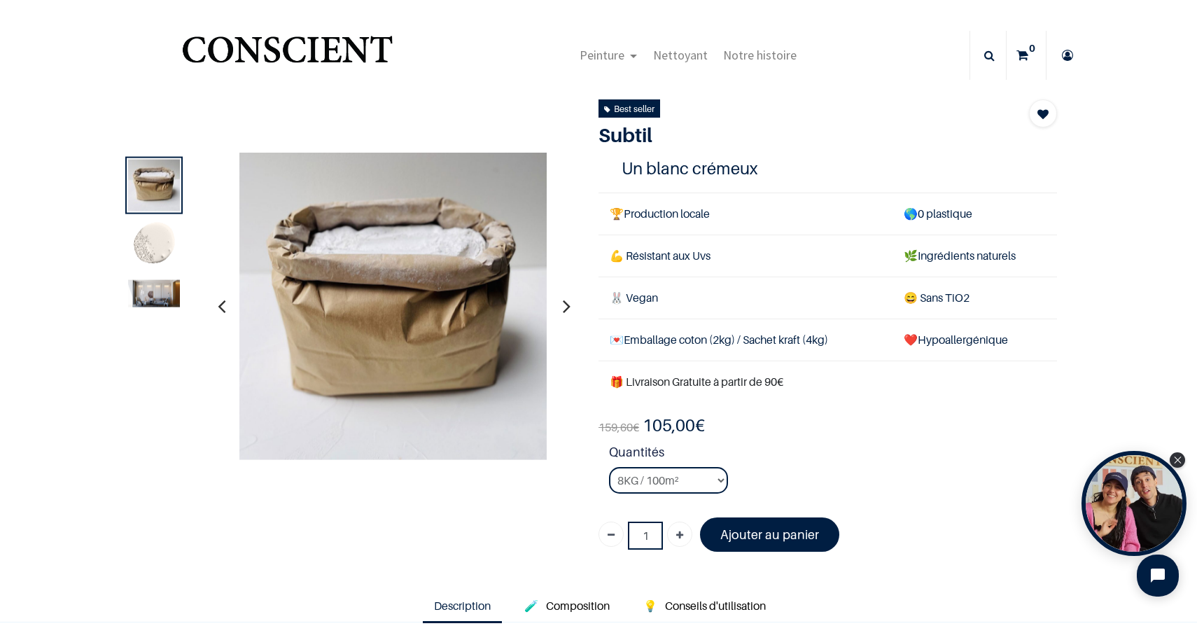
click at [146, 237] on img at bounding box center [154, 245] width 52 height 52
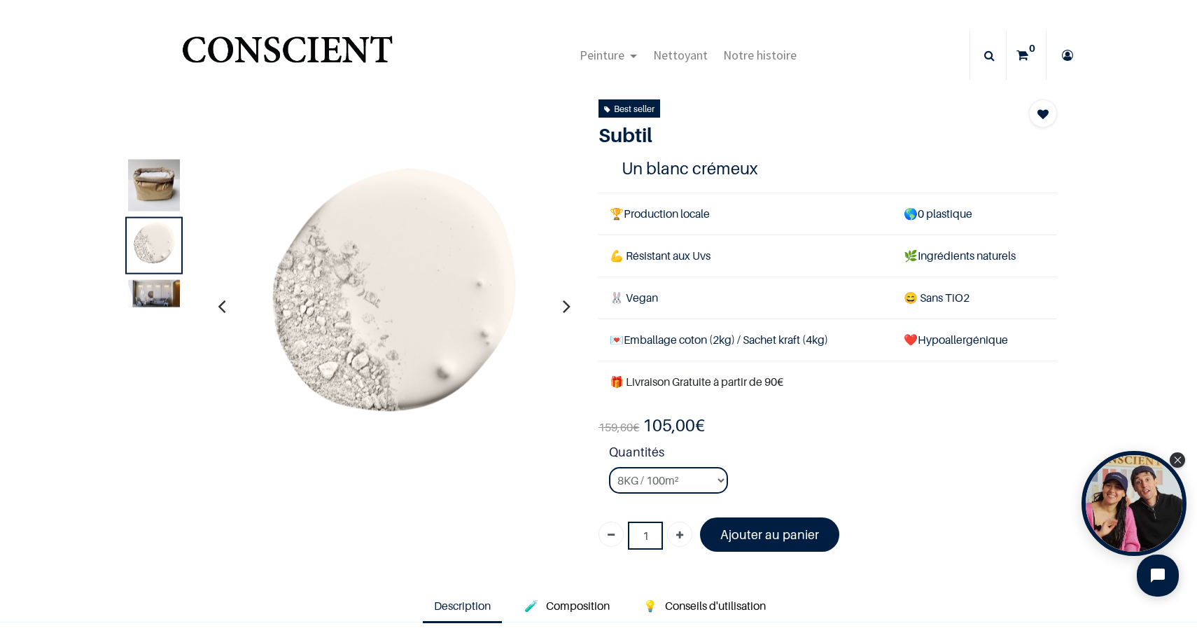
click at [151, 290] on img at bounding box center [154, 292] width 52 height 27
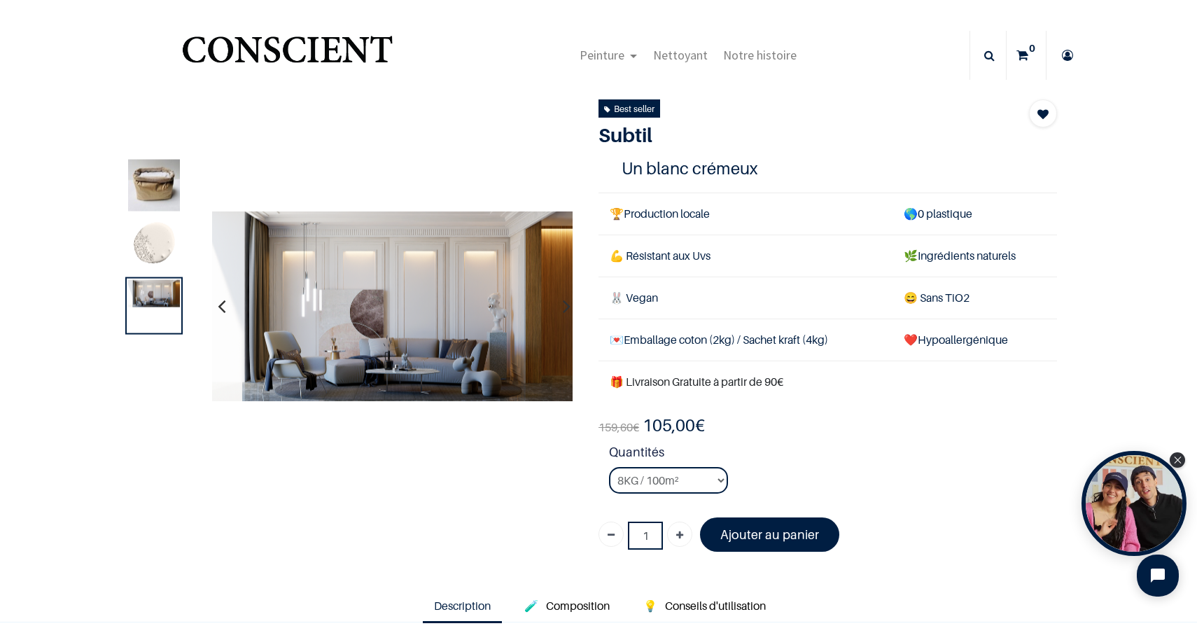
click at [152, 178] on img at bounding box center [154, 185] width 52 height 52
